Goal: Information Seeking & Learning: Find specific page/section

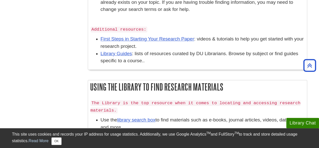
scroll to position [227, 0]
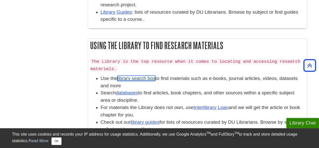
click at [146, 78] on link "library search box" at bounding box center [136, 77] width 38 height 5
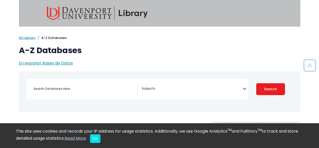
select select "Database Subject Filter"
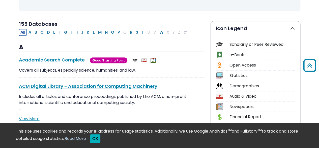
click at [100, 137] on button "OK" at bounding box center [95, 138] width 10 height 9
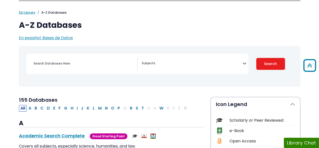
scroll to position [25, 0]
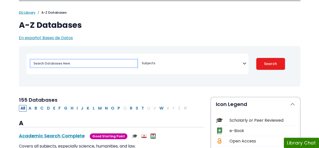
click at [59, 62] on input "Search database by title or keyword" at bounding box center [84, 63] width 107 height 7
type input "b"
type input "doordash"
click at [256, 58] on button "Search" at bounding box center [270, 64] width 29 height 12
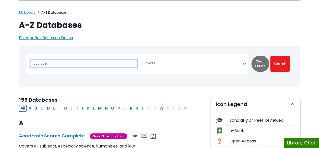
select select "Database Subject Filter"
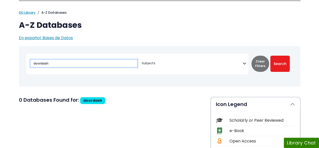
drag, startPoint x: 72, startPoint y: 67, endPoint x: 2, endPoint y: 61, distance: 69.7
type input "jobs"
click at [271, 56] on button "Search" at bounding box center [280, 64] width 19 height 16
select select "Database Subject Filter"
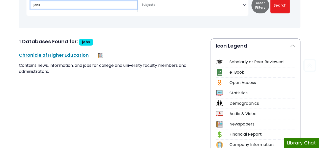
scroll to position [101, 0]
